Goal: Transaction & Acquisition: Purchase product/service

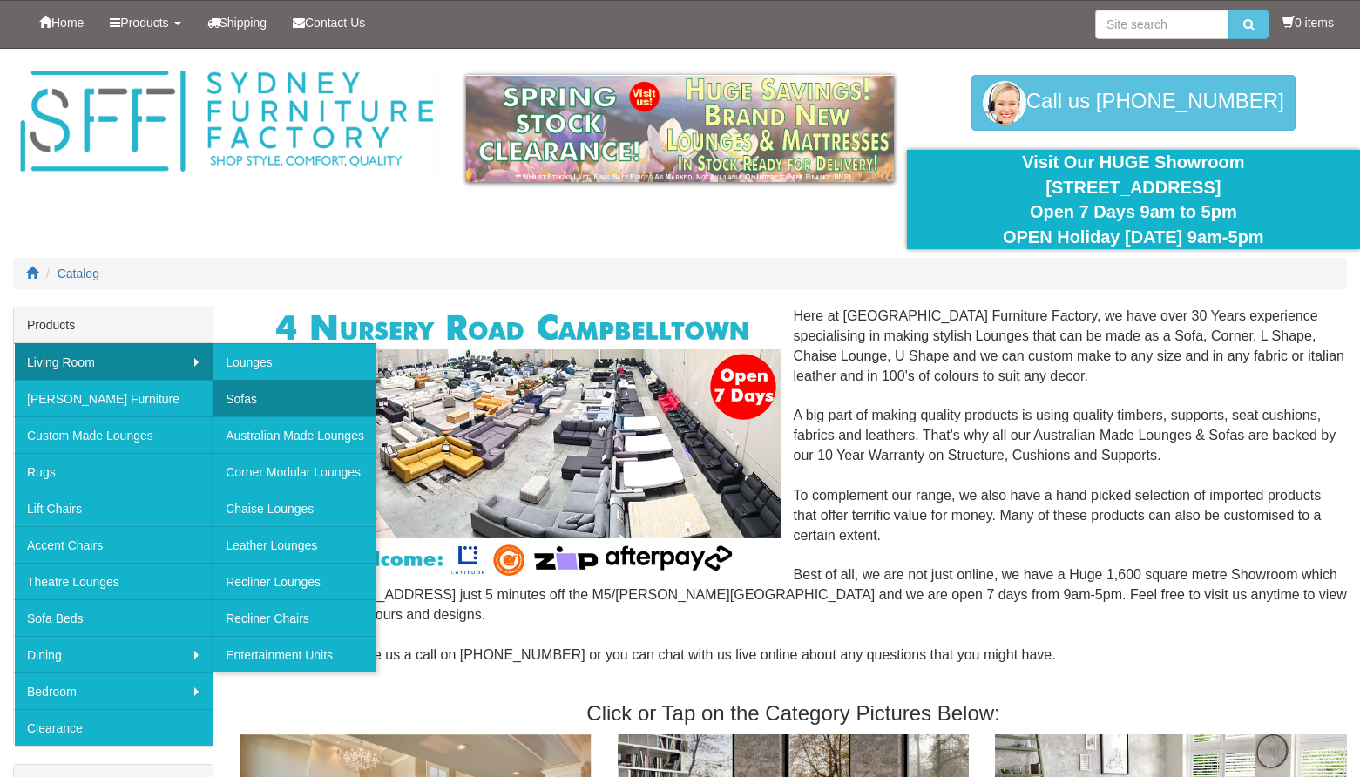
click at [275, 401] on link "Sofas" at bounding box center [295, 398] width 164 height 37
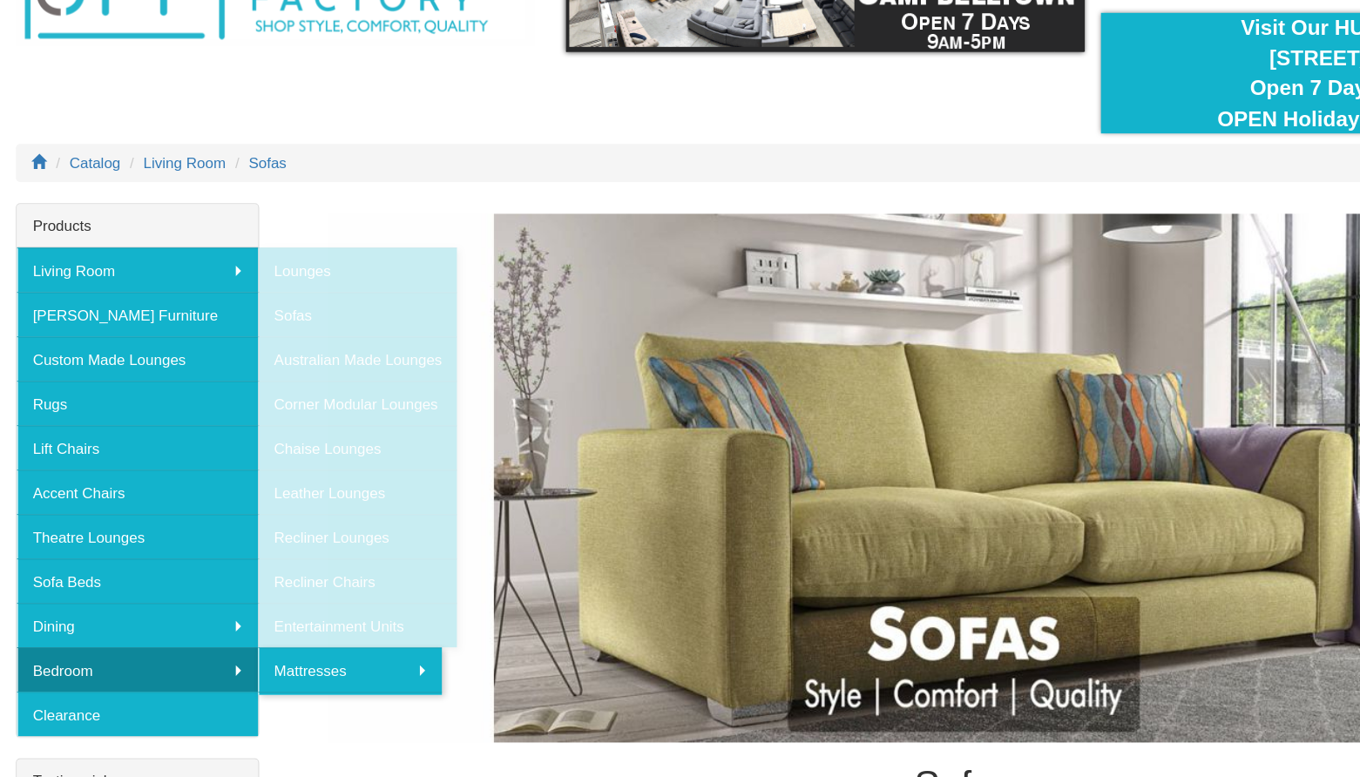
scroll to position [17, 0]
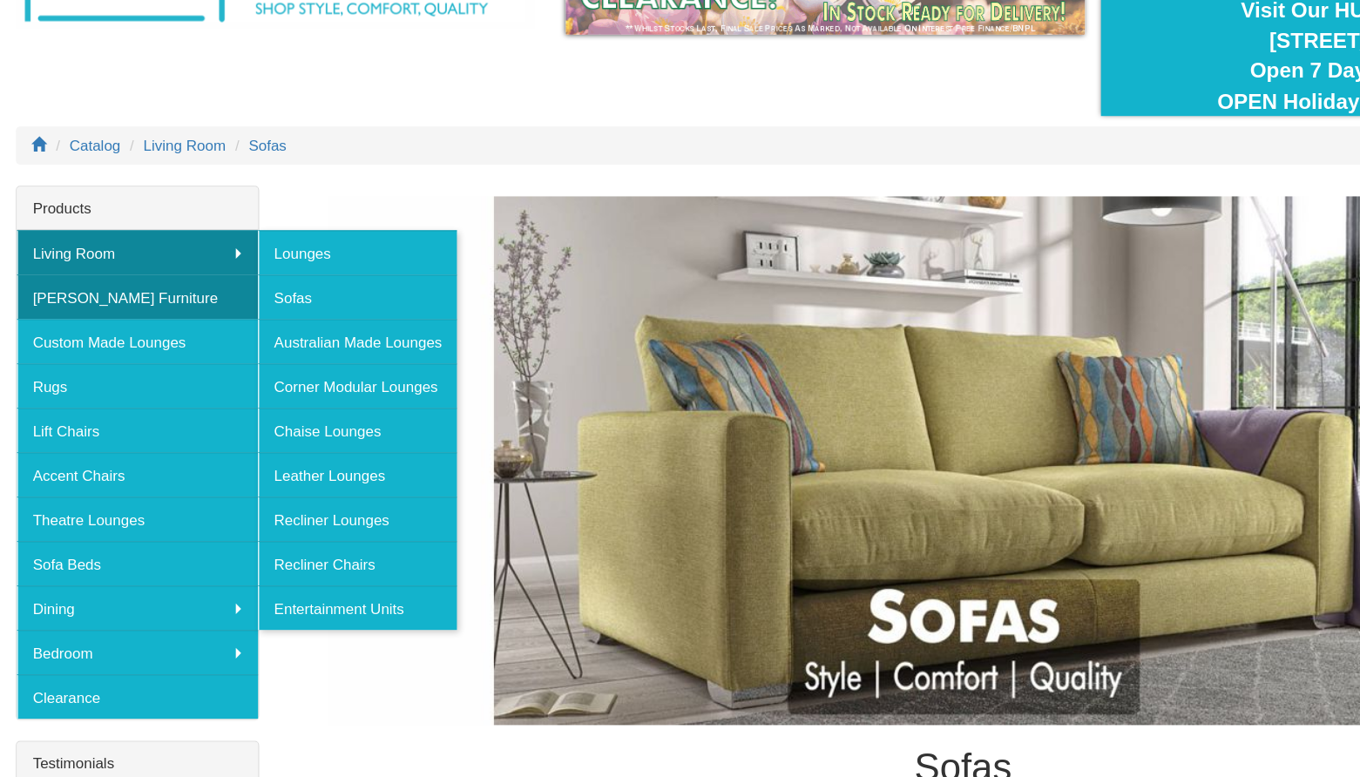
click at [172, 363] on link "[PERSON_NAME] Furniture" at bounding box center [113, 381] width 199 height 37
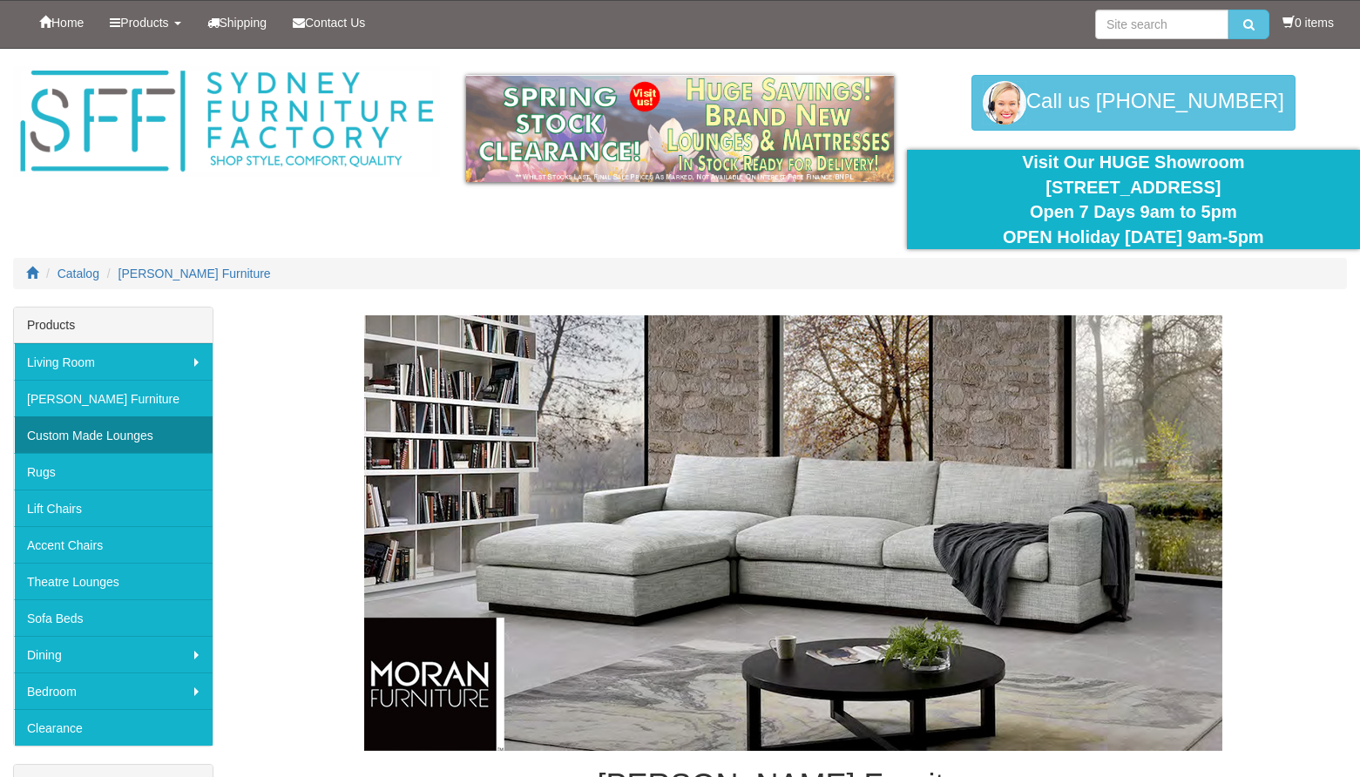
click at [200, 448] on link "Custom Made Lounges" at bounding box center [113, 435] width 199 height 37
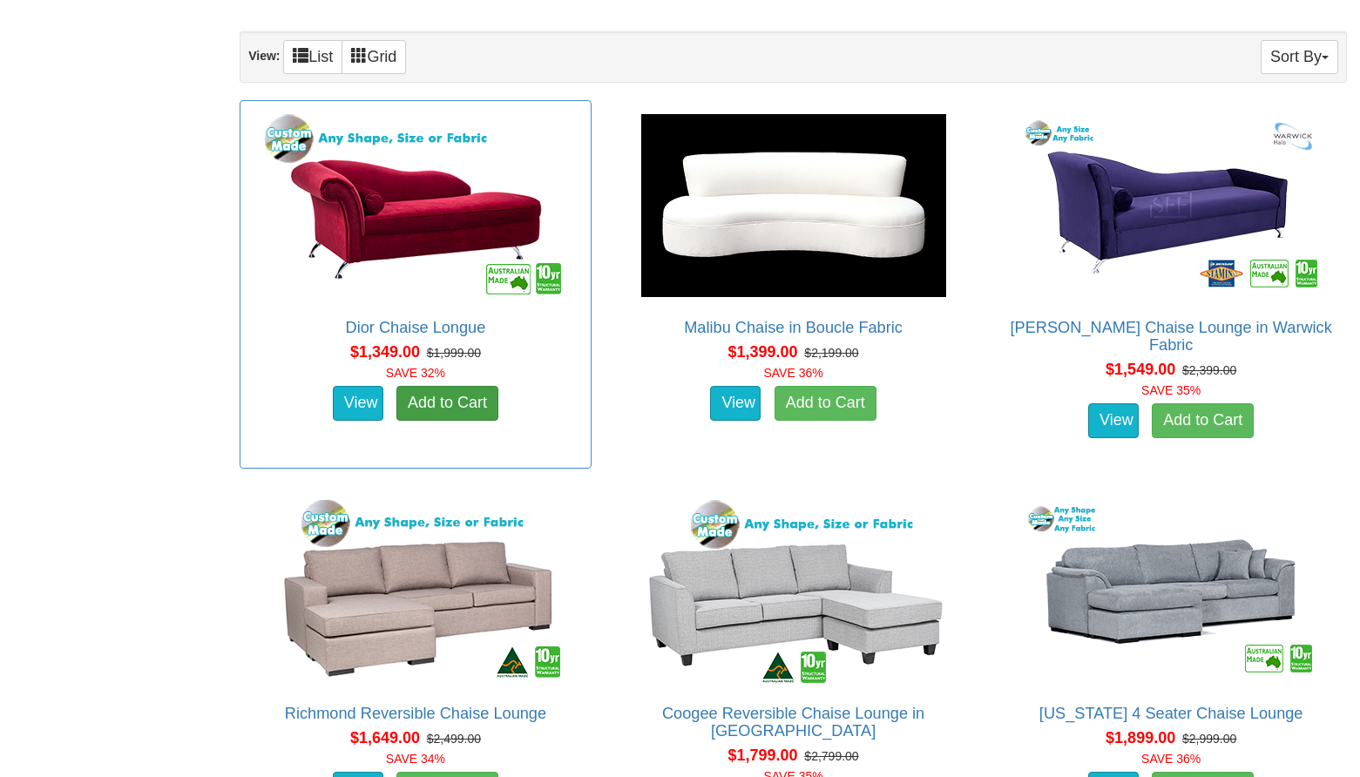
scroll to position [1248, 0]
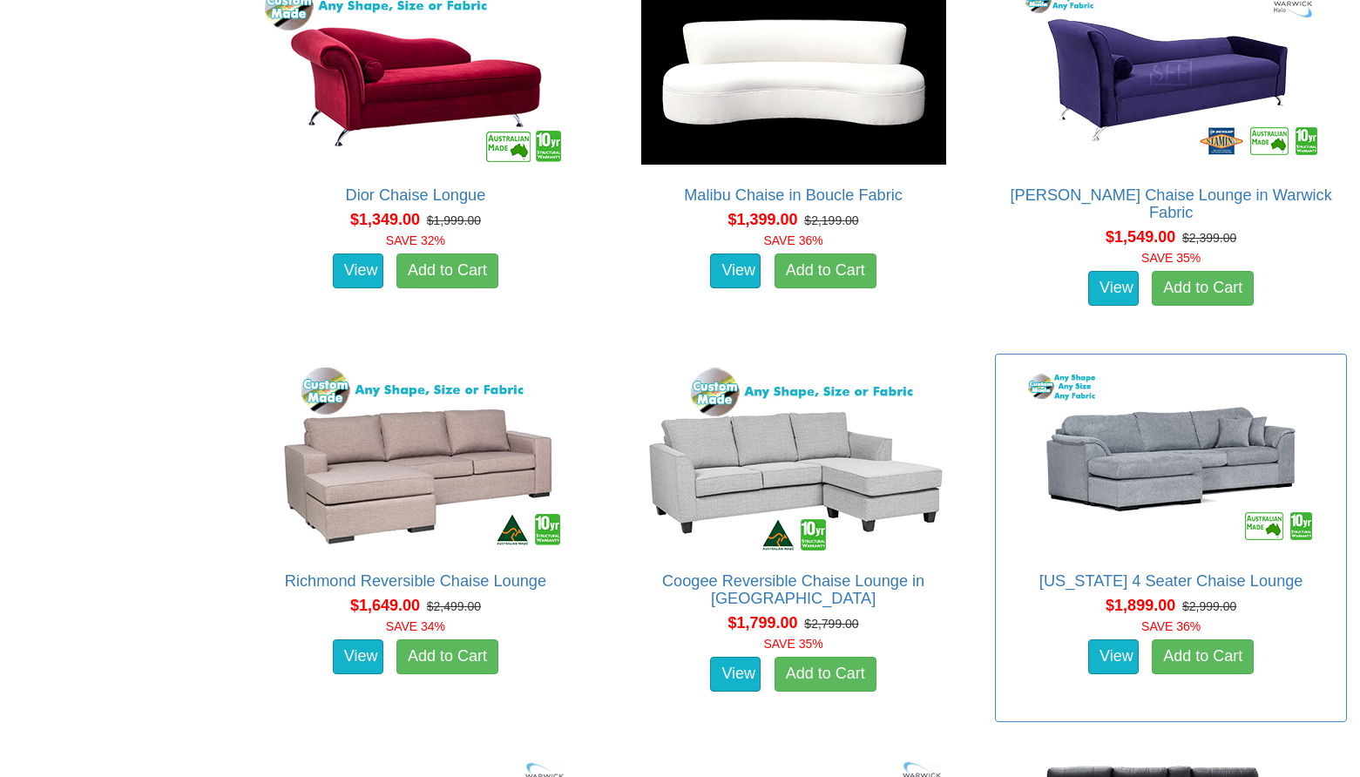
click at [1233, 436] on img at bounding box center [1171, 459] width 314 height 192
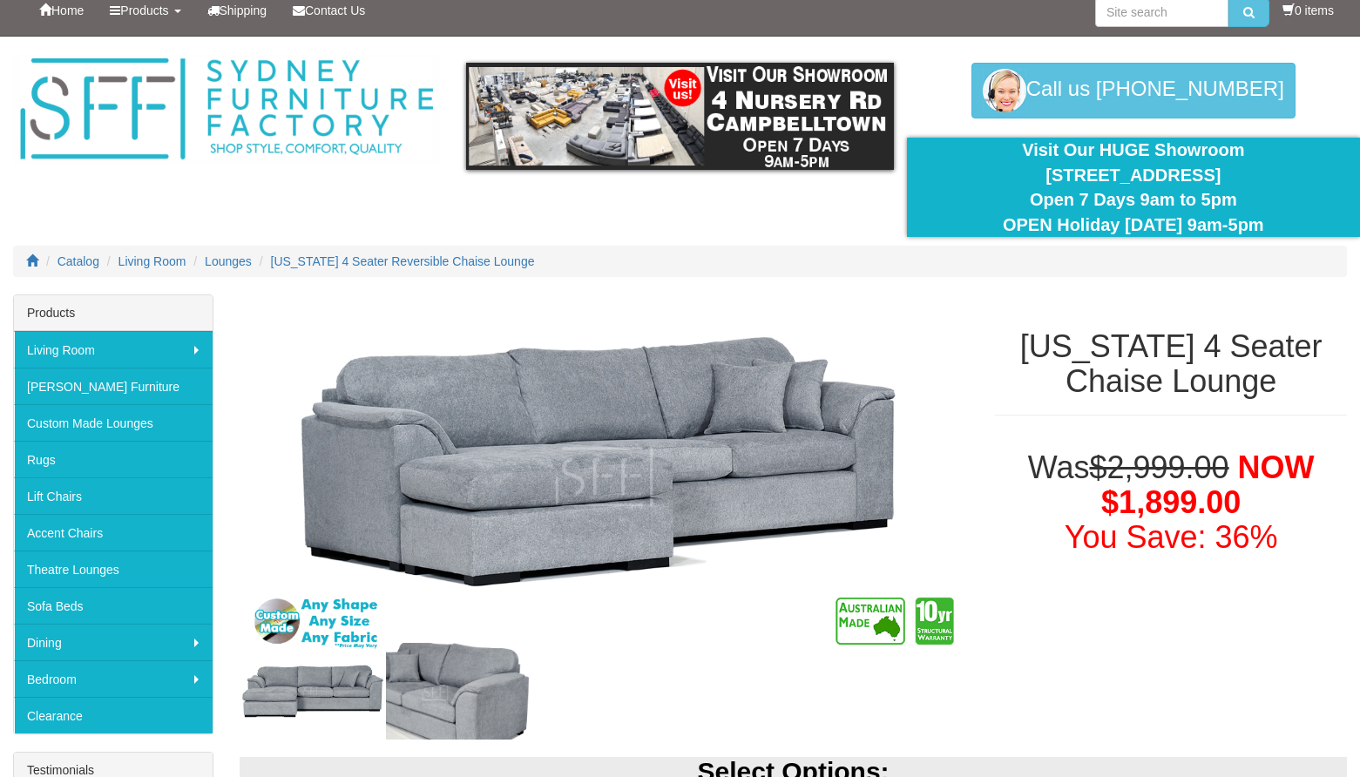
scroll to position [623, 0]
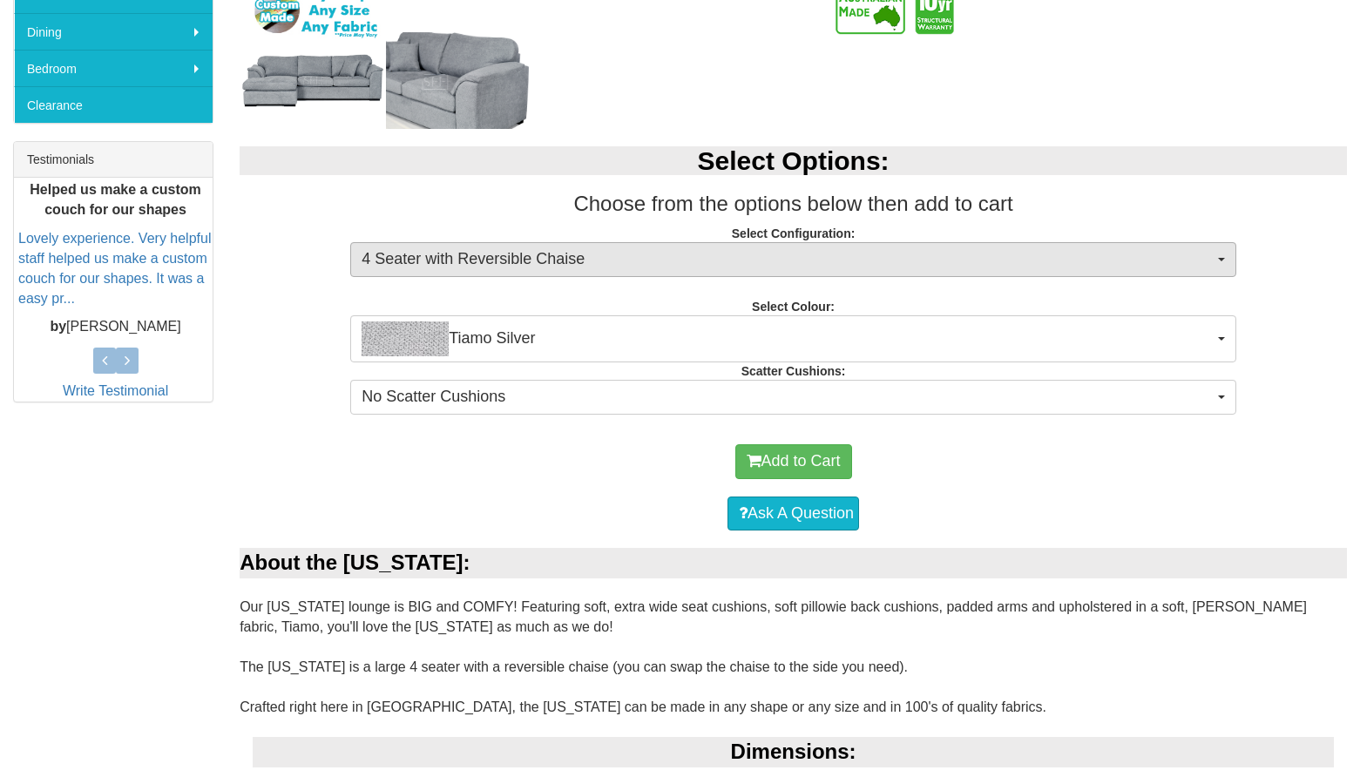
click at [1067, 250] on span "4 Seater with Reversible Chaise" at bounding box center [788, 259] width 852 height 23
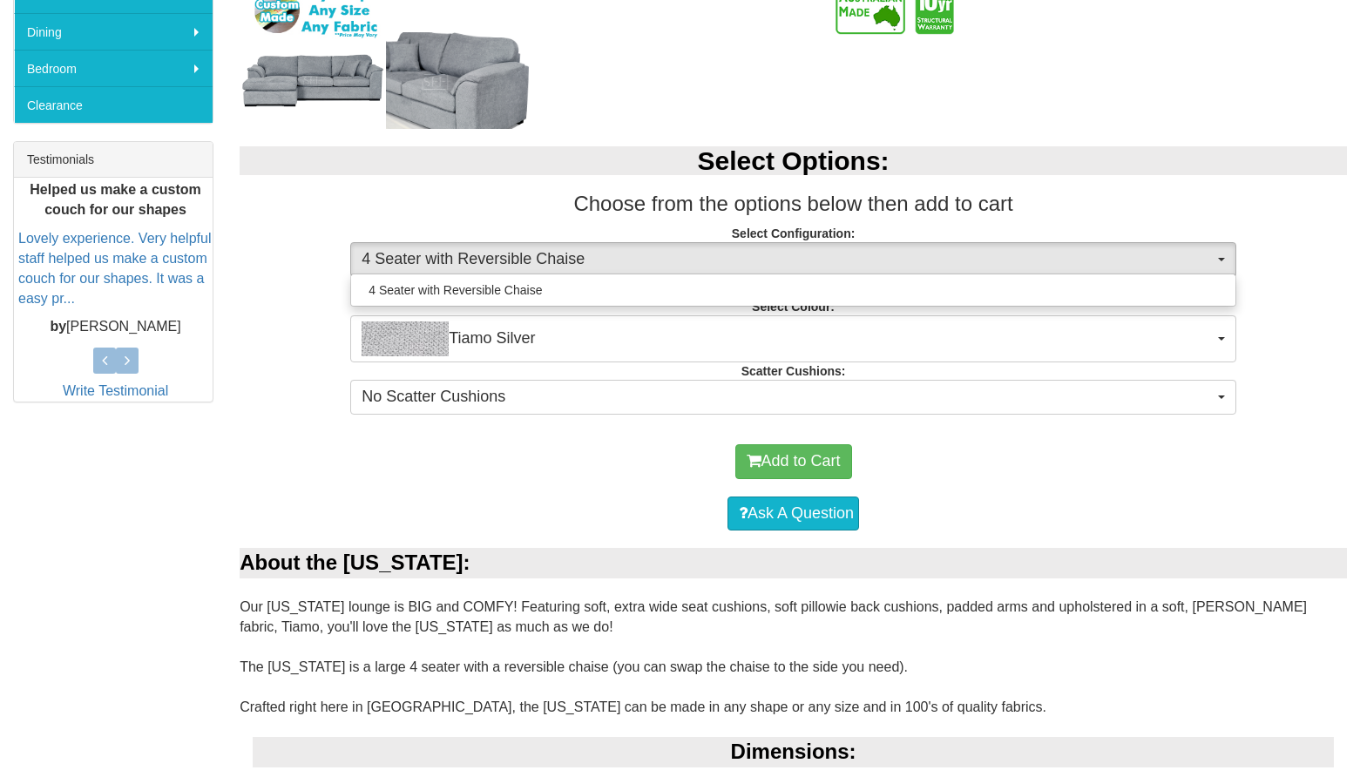
click at [1060, 266] on span "4 Seater with Reversible Chaise" at bounding box center [788, 259] width 852 height 23
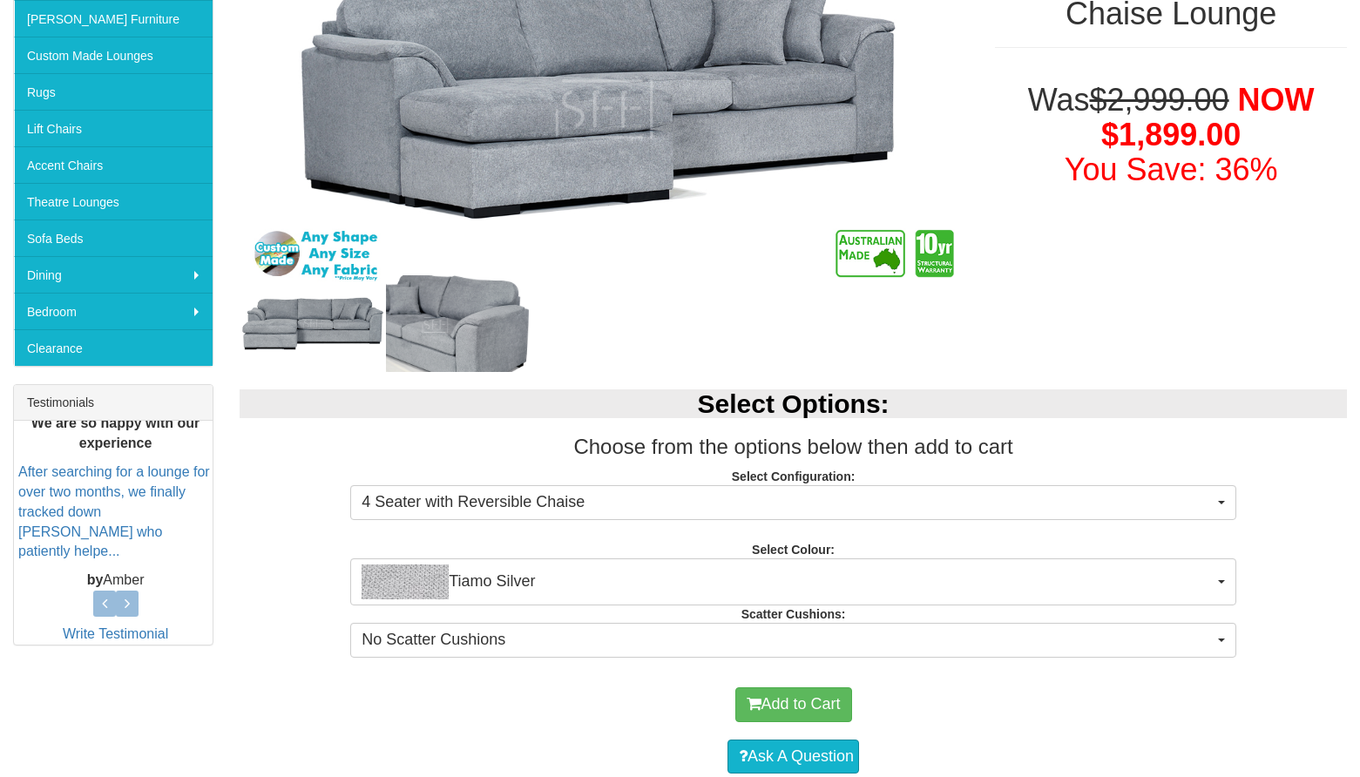
scroll to position [83, 0]
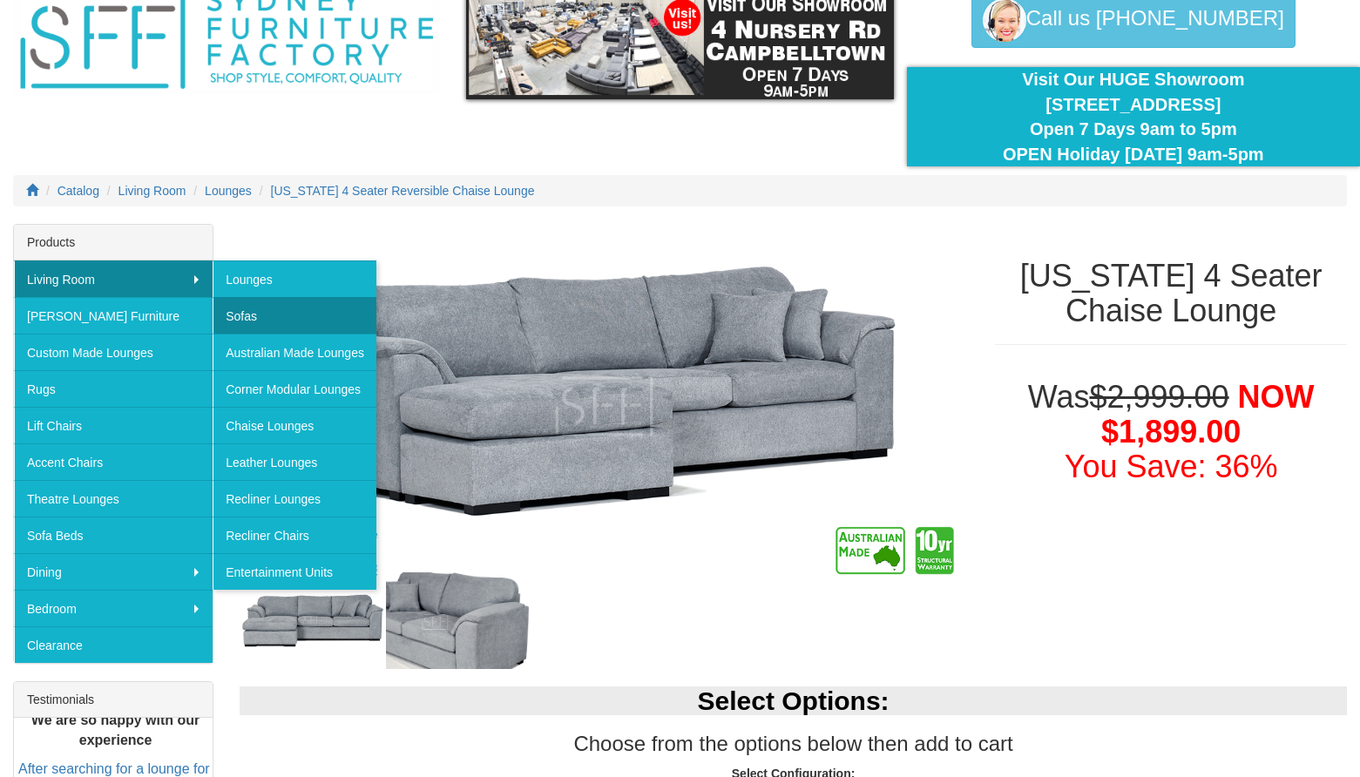
click at [238, 323] on link "Sofas" at bounding box center [295, 315] width 164 height 37
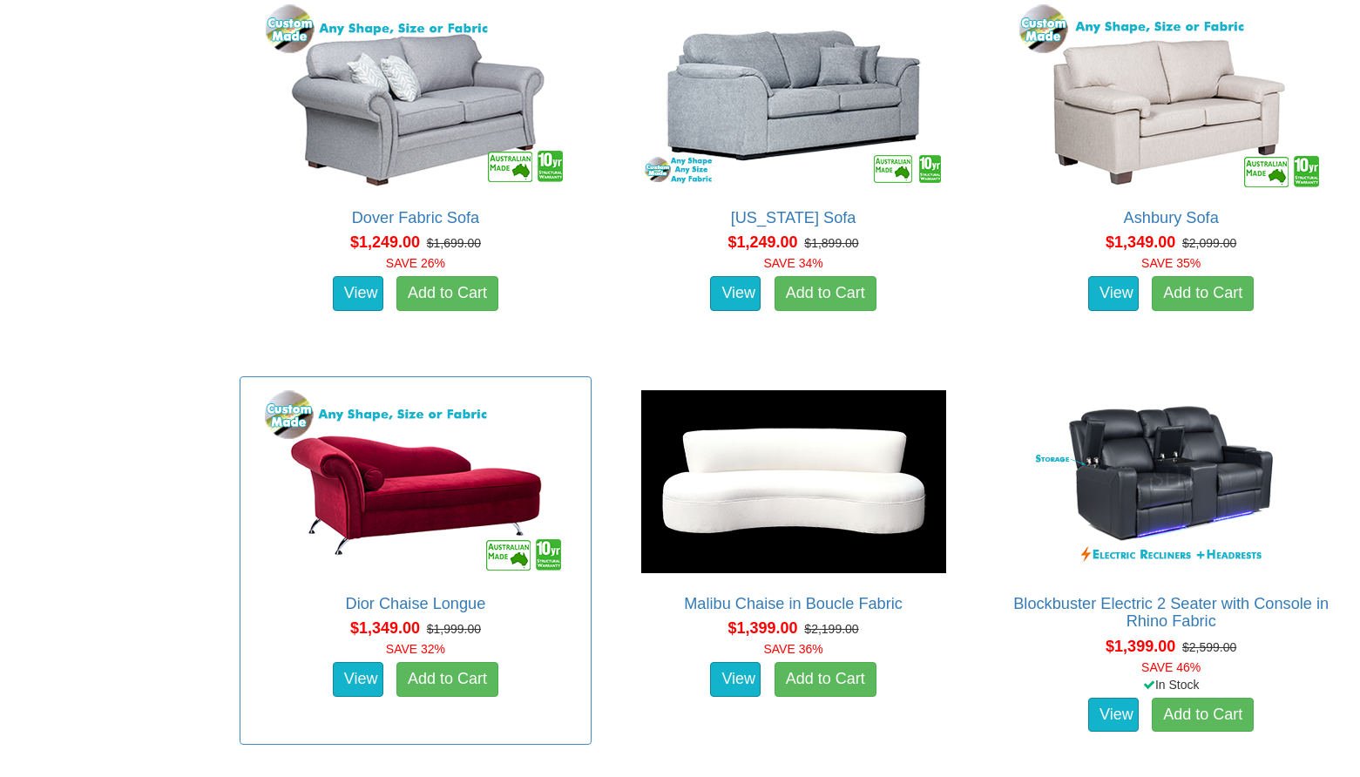
scroll to position [1919, 0]
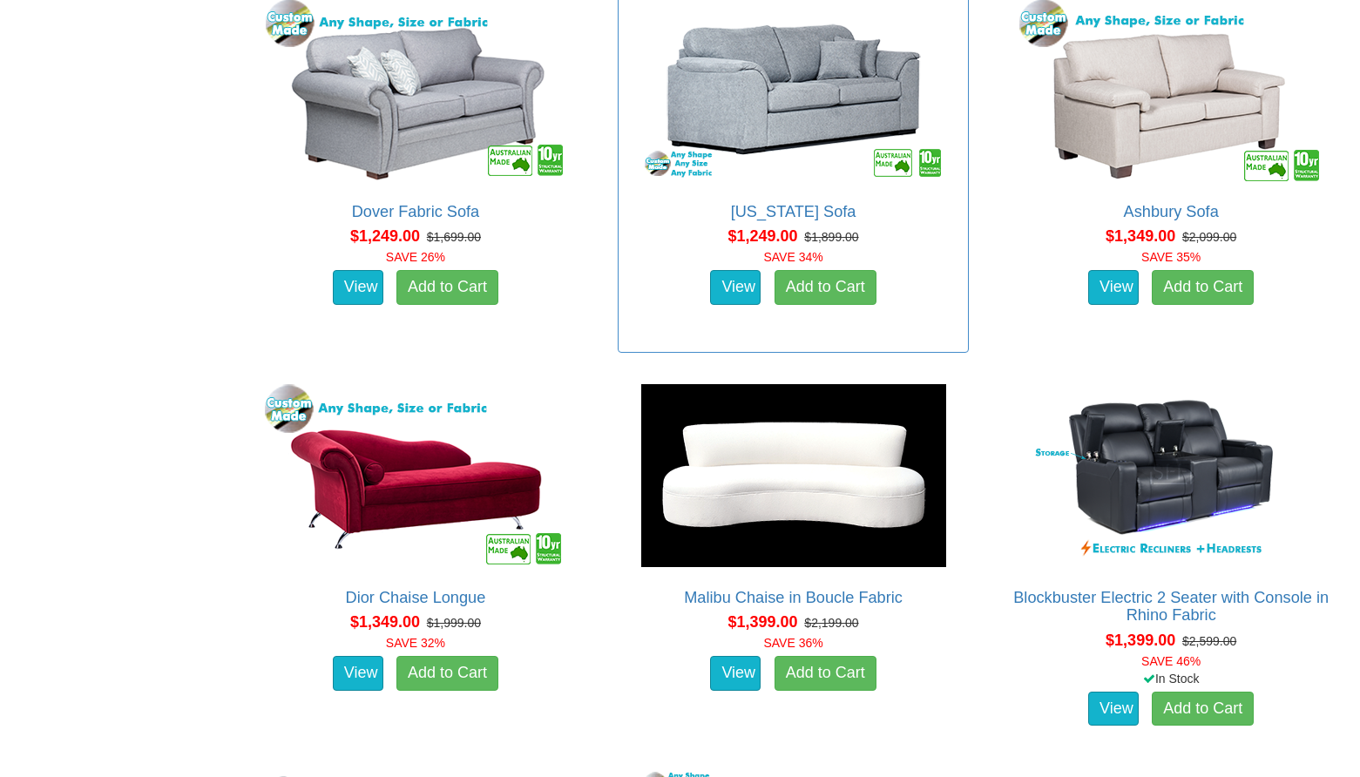
click at [717, 125] on img at bounding box center [794, 90] width 314 height 192
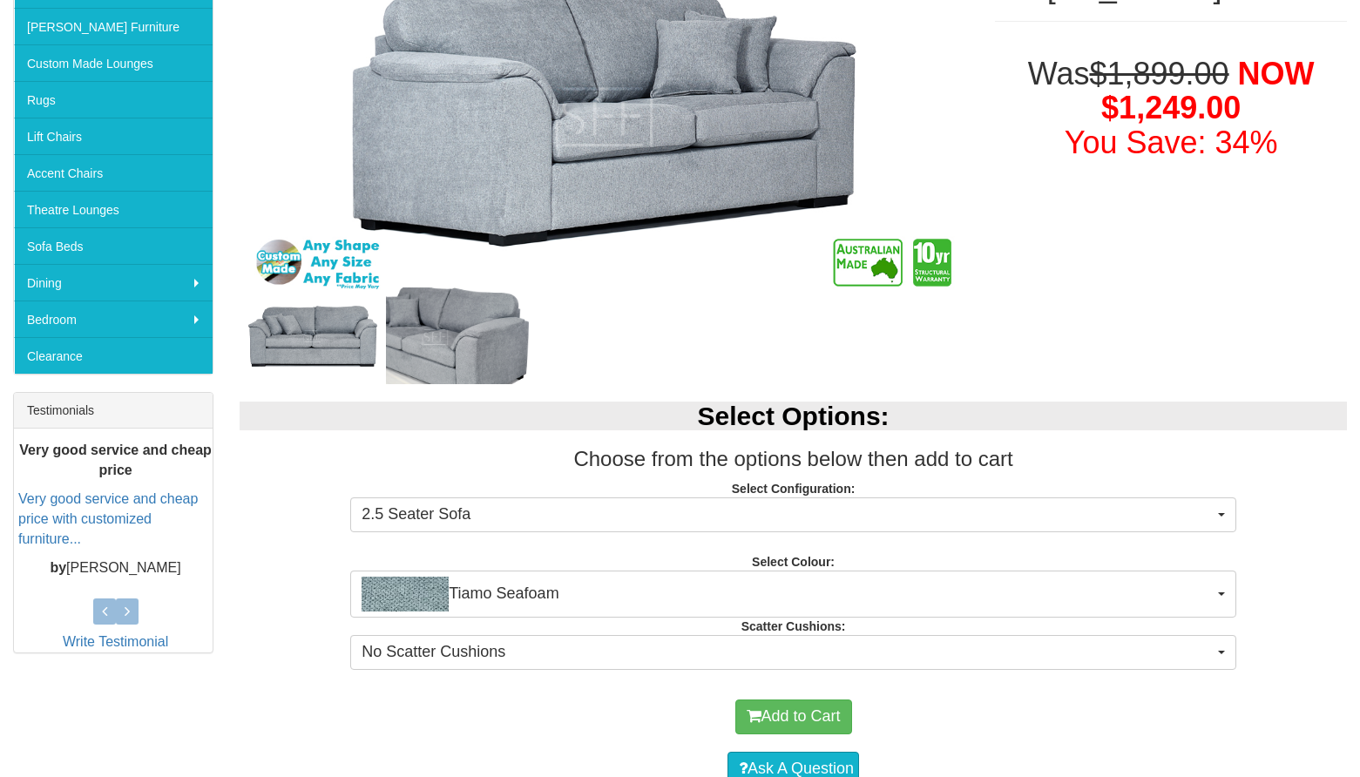
scroll to position [493, 0]
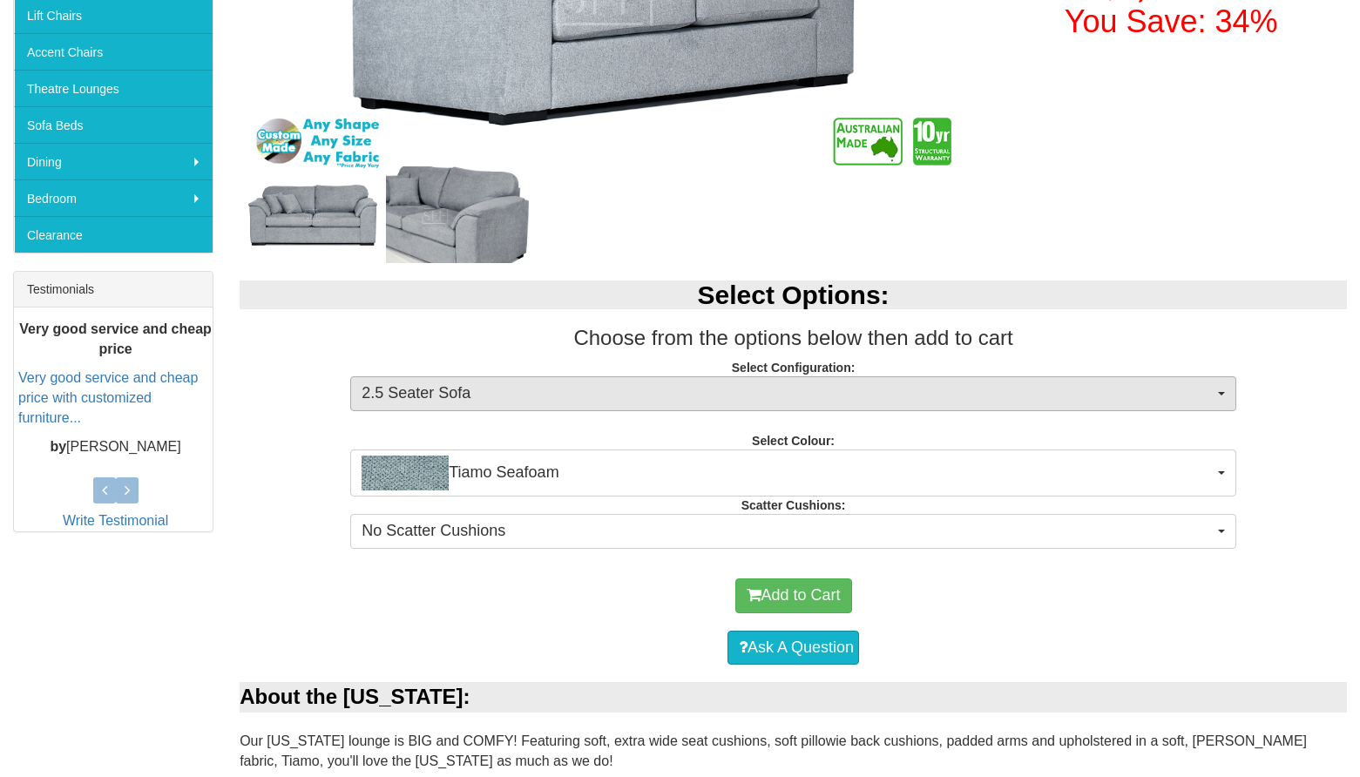
click at [803, 393] on span "2.5 Seater Sofa" at bounding box center [788, 394] width 852 height 23
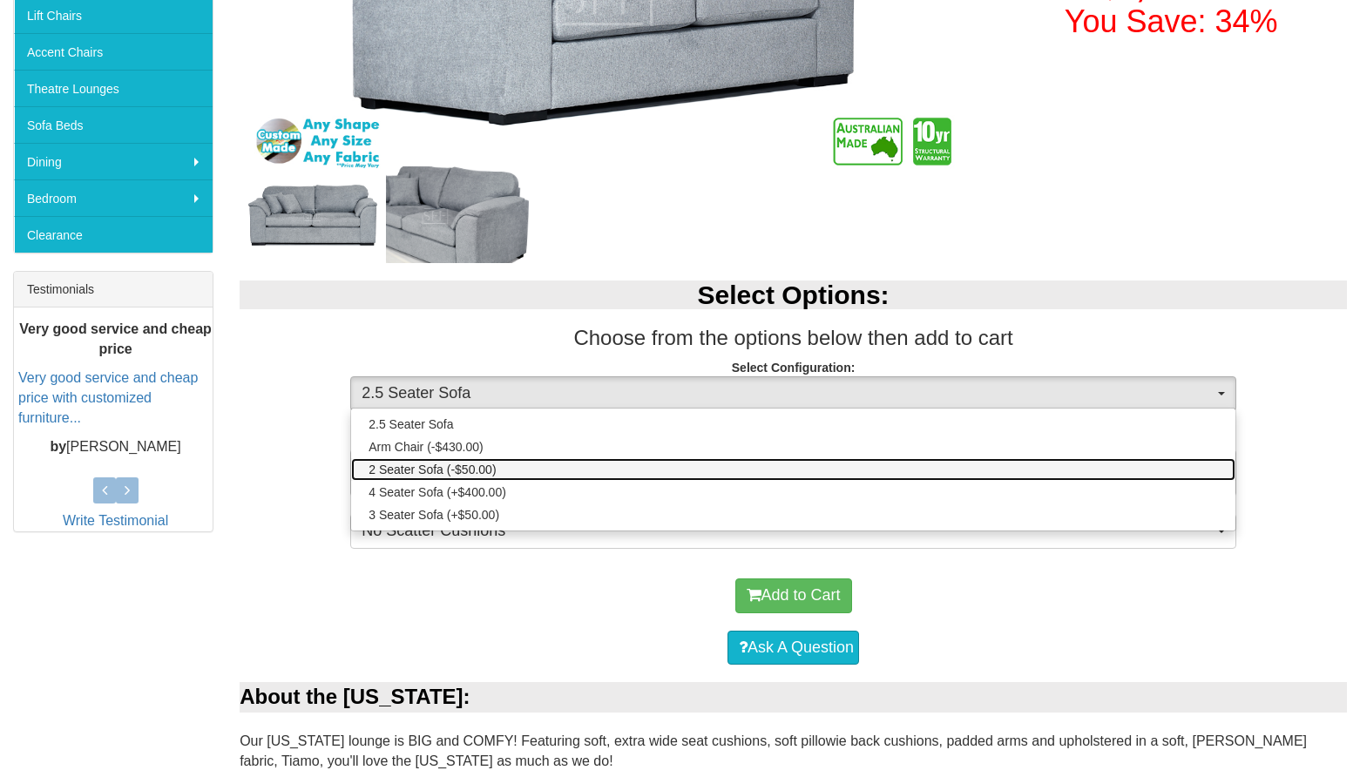
click at [789, 467] on link "2 Seater Sofa (-$50.00)" at bounding box center [793, 469] width 884 height 23
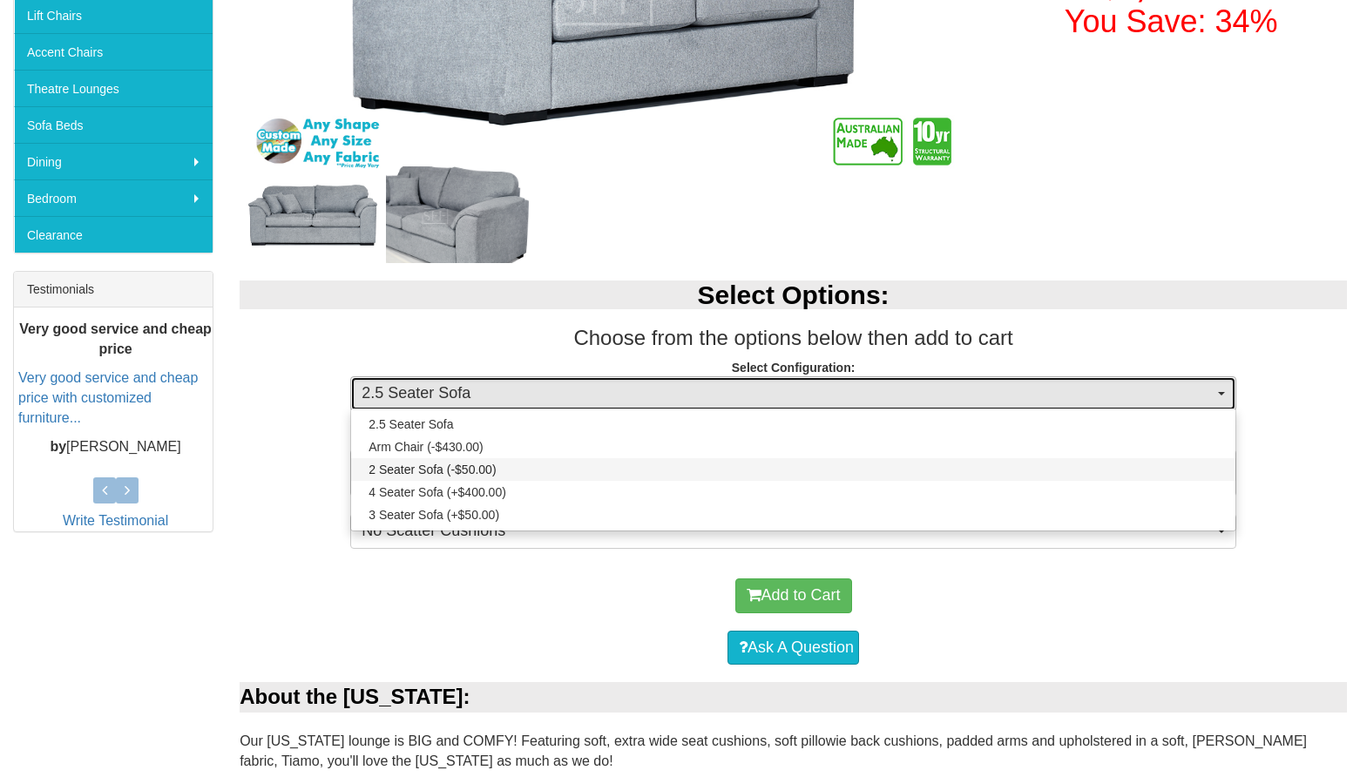
select select "10"
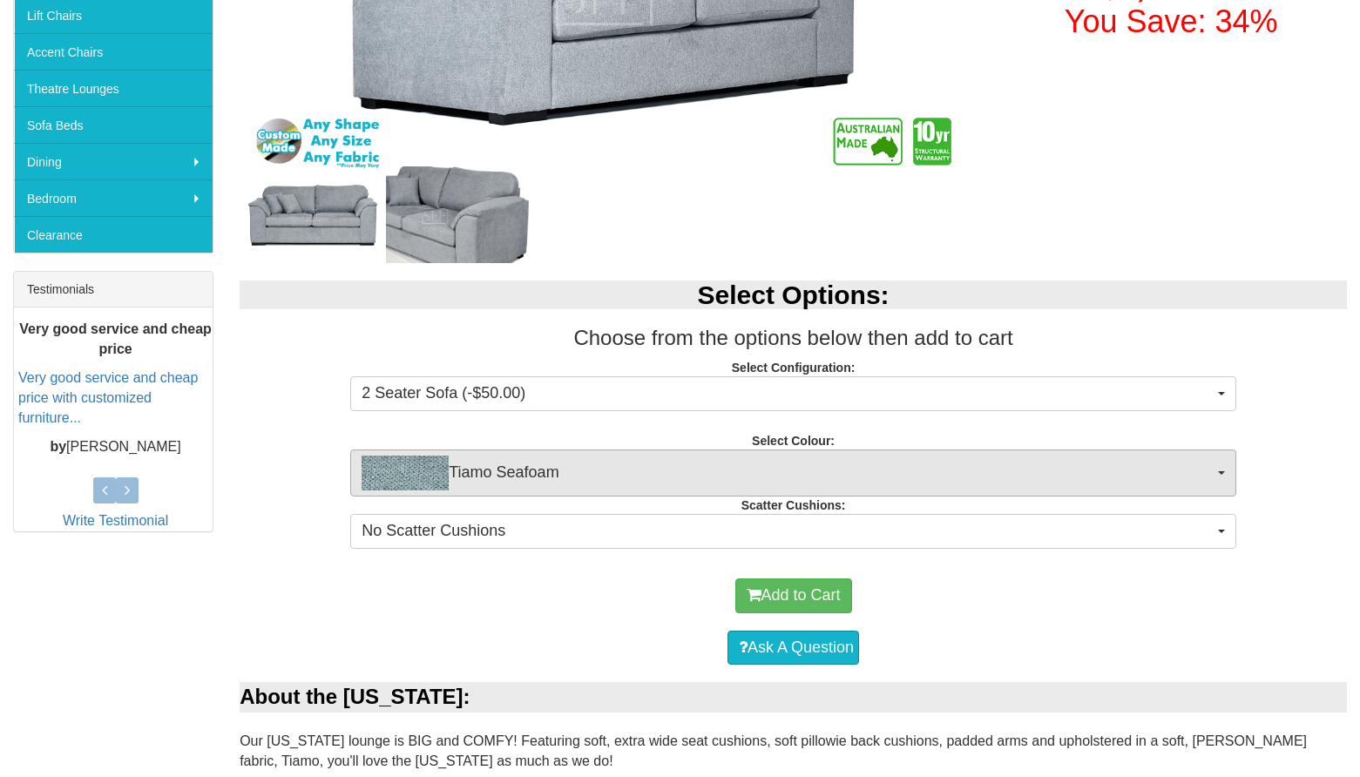
click at [773, 473] on span "Tiamo Seafoam" at bounding box center [788, 473] width 852 height 35
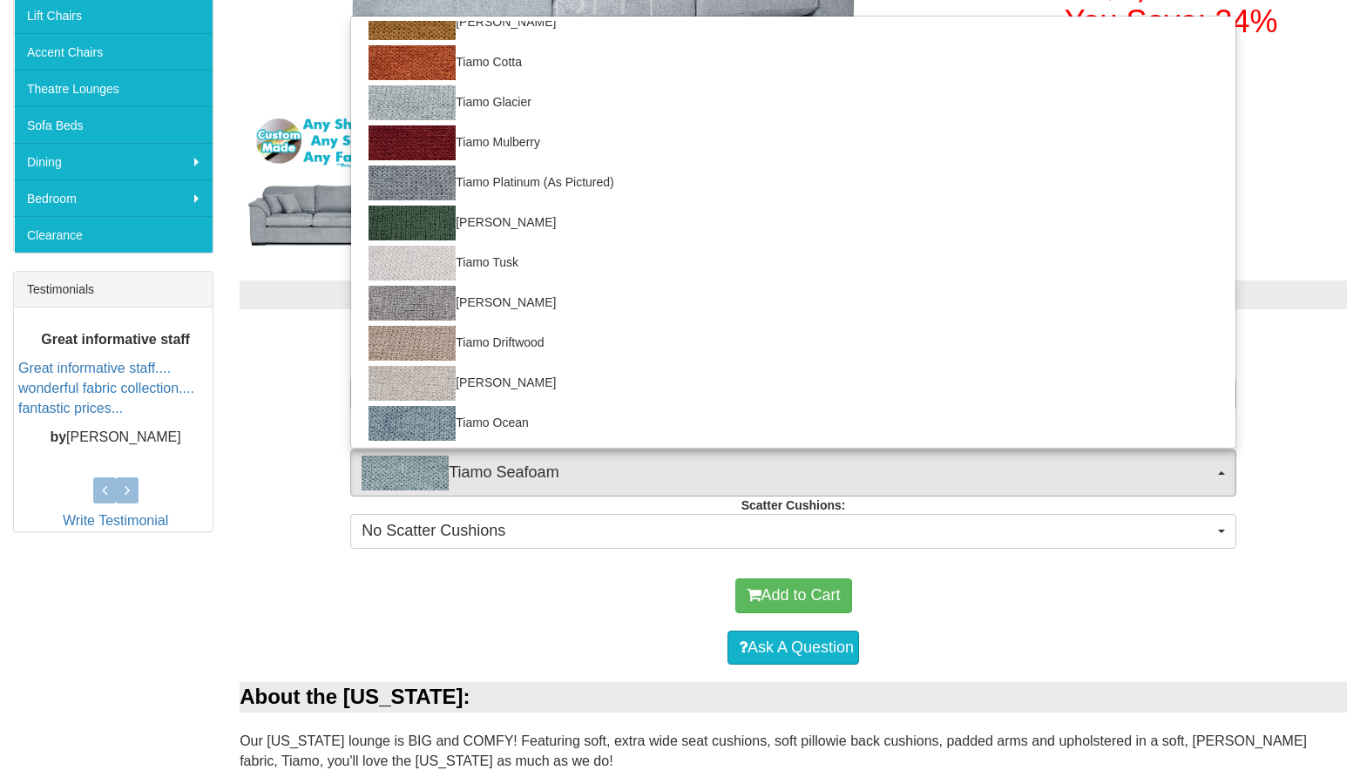
scroll to position [339, 0]
click at [601, 600] on div "Add to Cart" at bounding box center [793, 596] width 1090 height 52
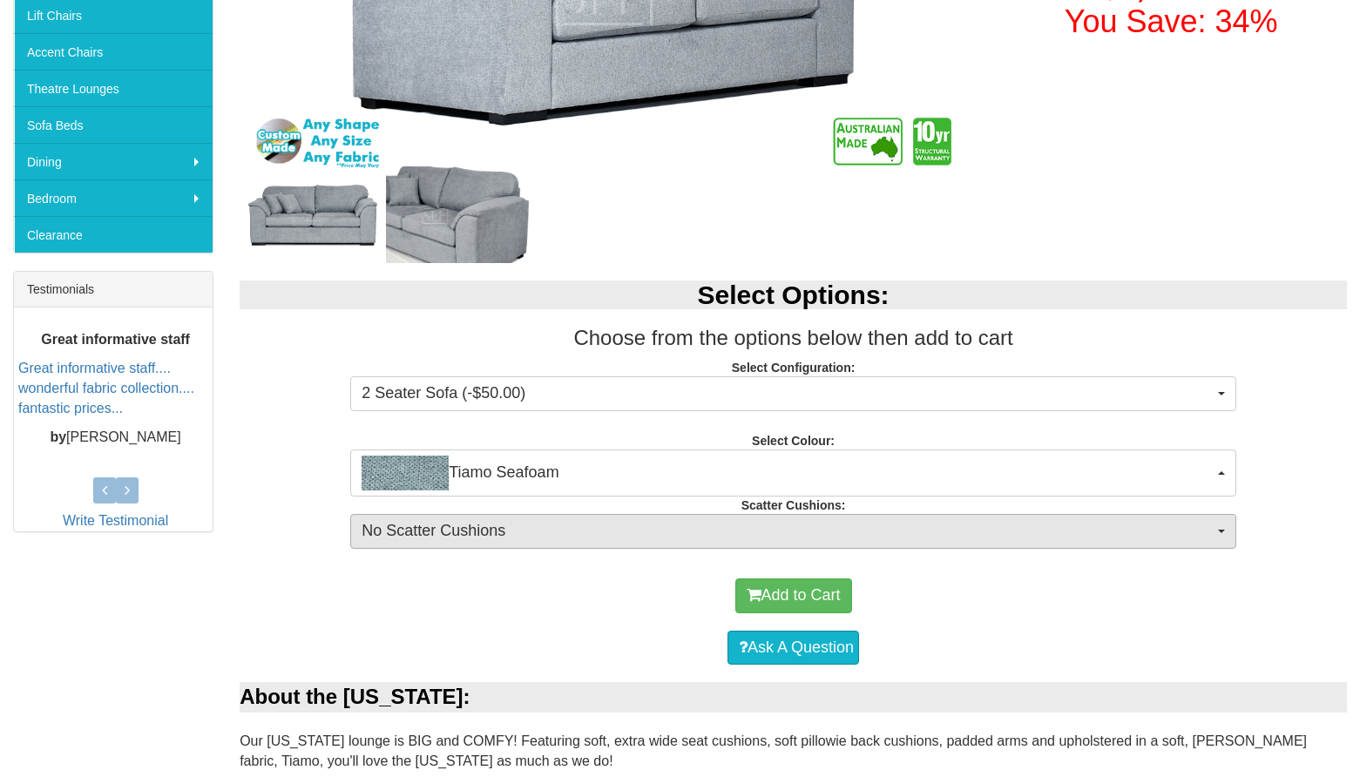
click at [597, 533] on span "No Scatter Cushions" at bounding box center [788, 531] width 852 height 23
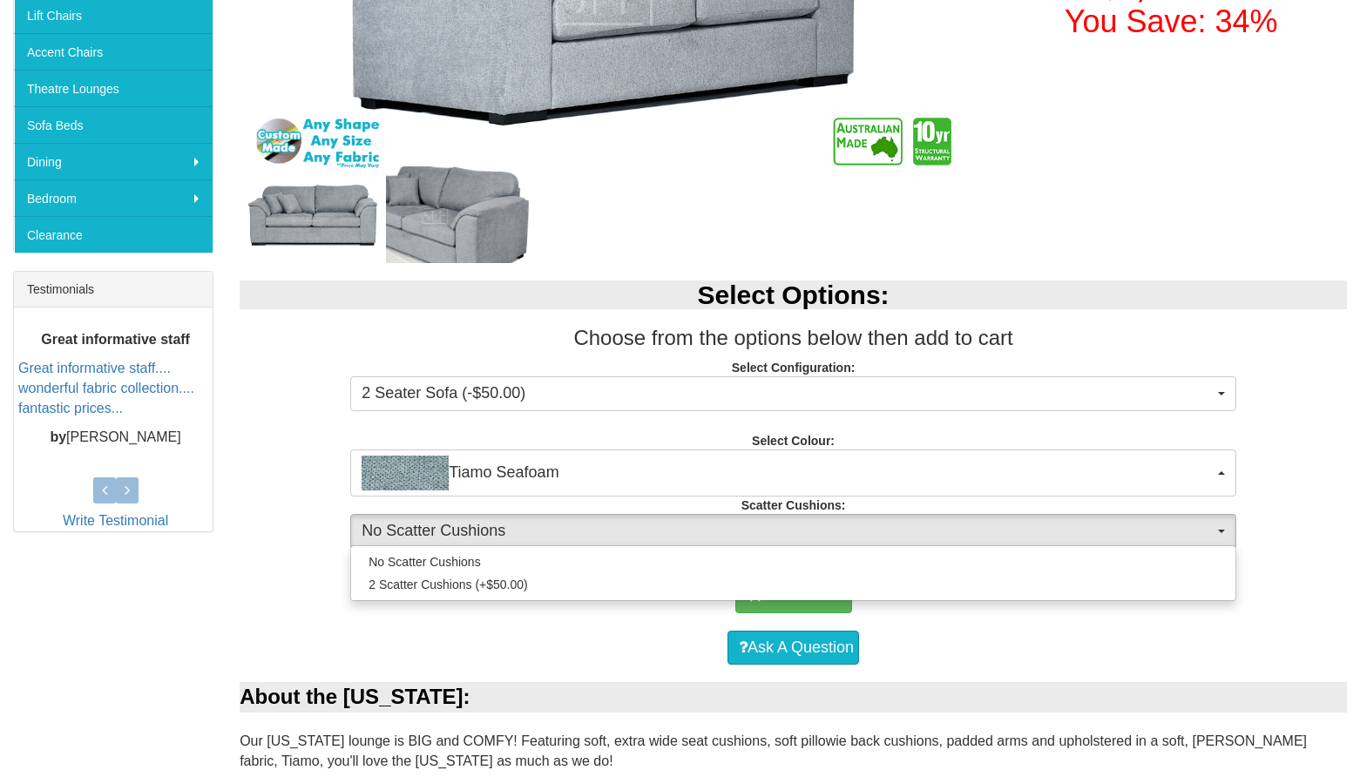
click at [597, 533] on span "No Scatter Cushions" at bounding box center [788, 531] width 852 height 23
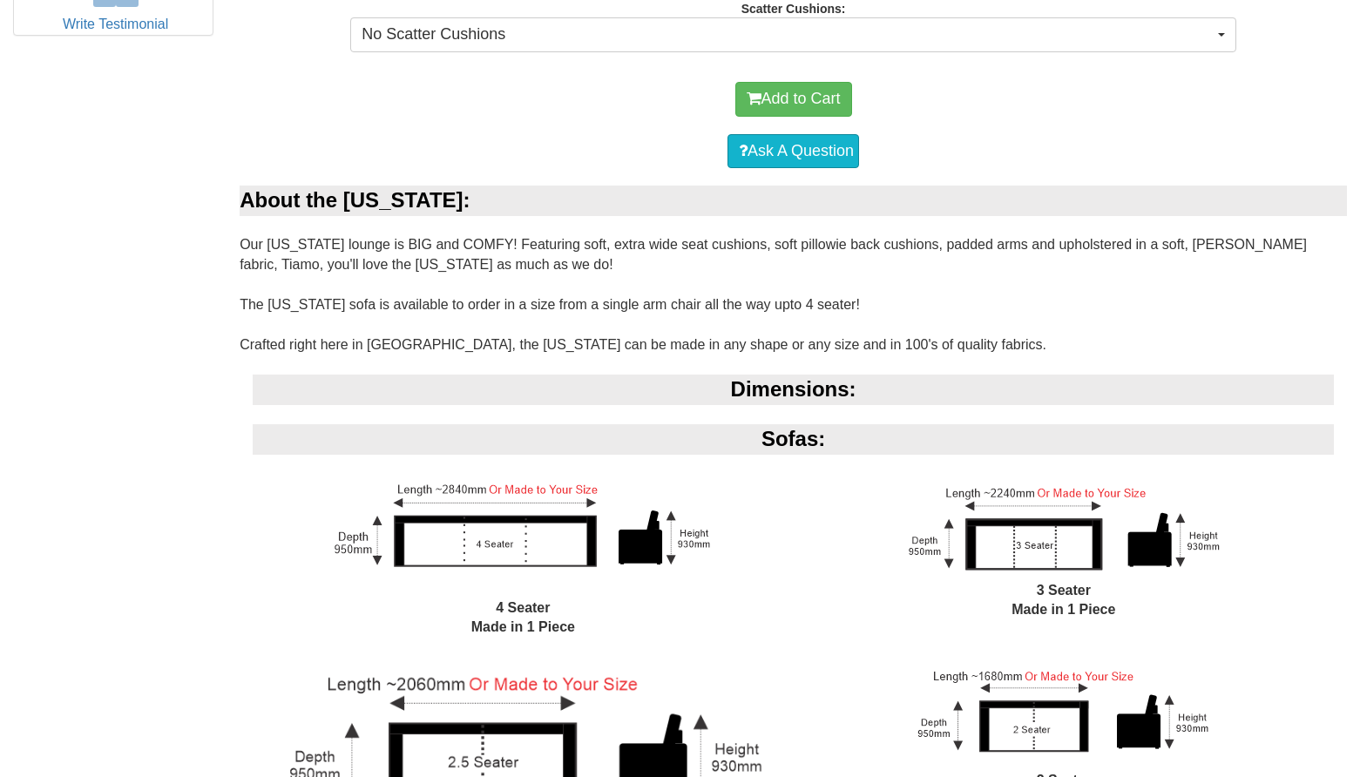
scroll to position [1156, 0]
